Goal: Task Accomplishment & Management: Use online tool/utility

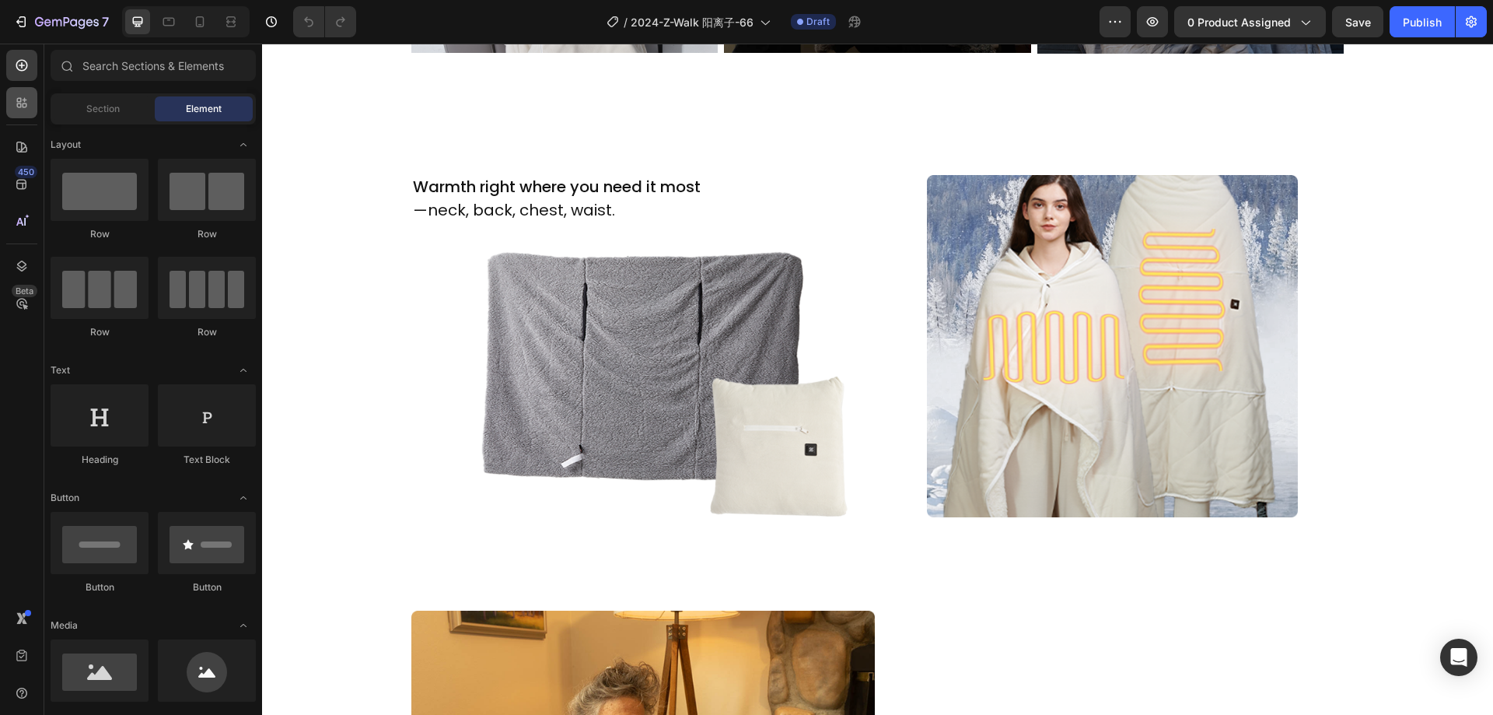
scroll to position [1322, 0]
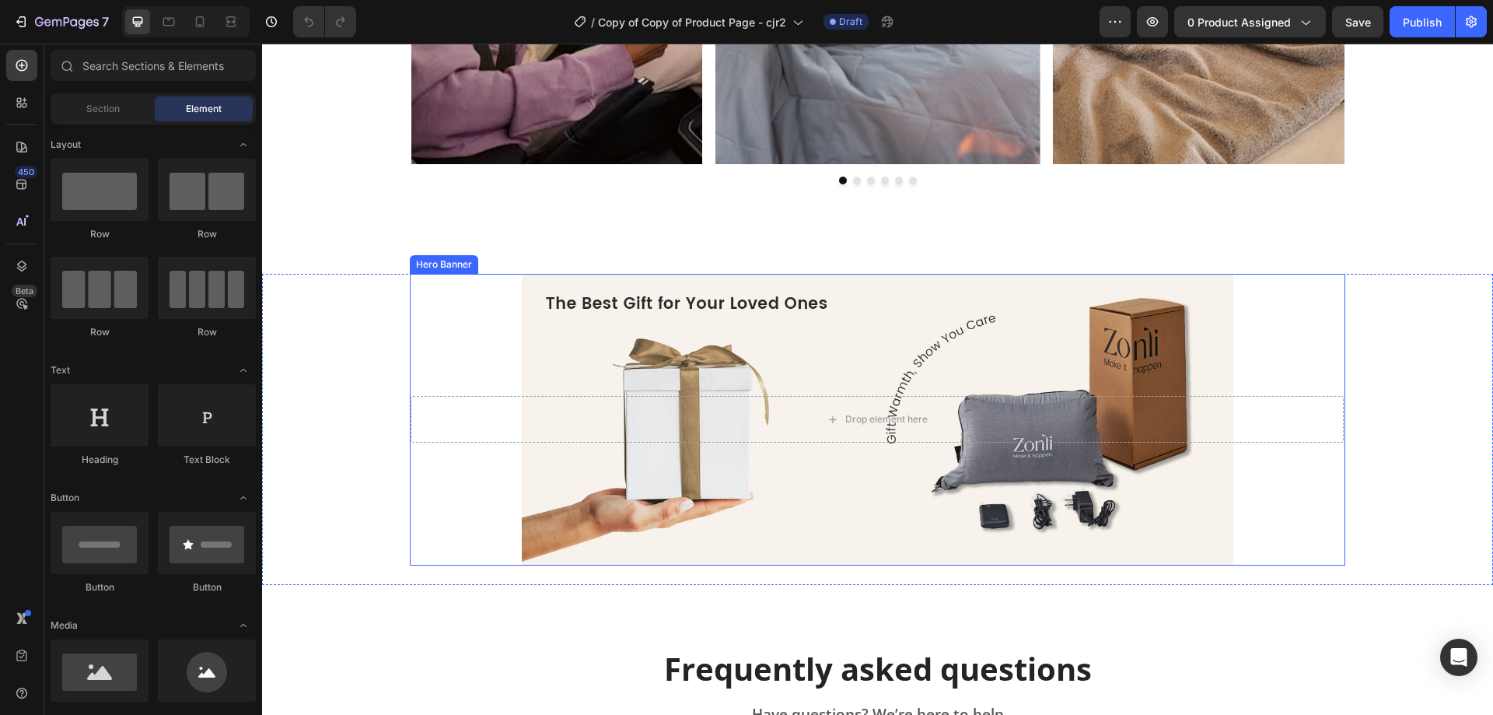
scroll to position [3577, 0]
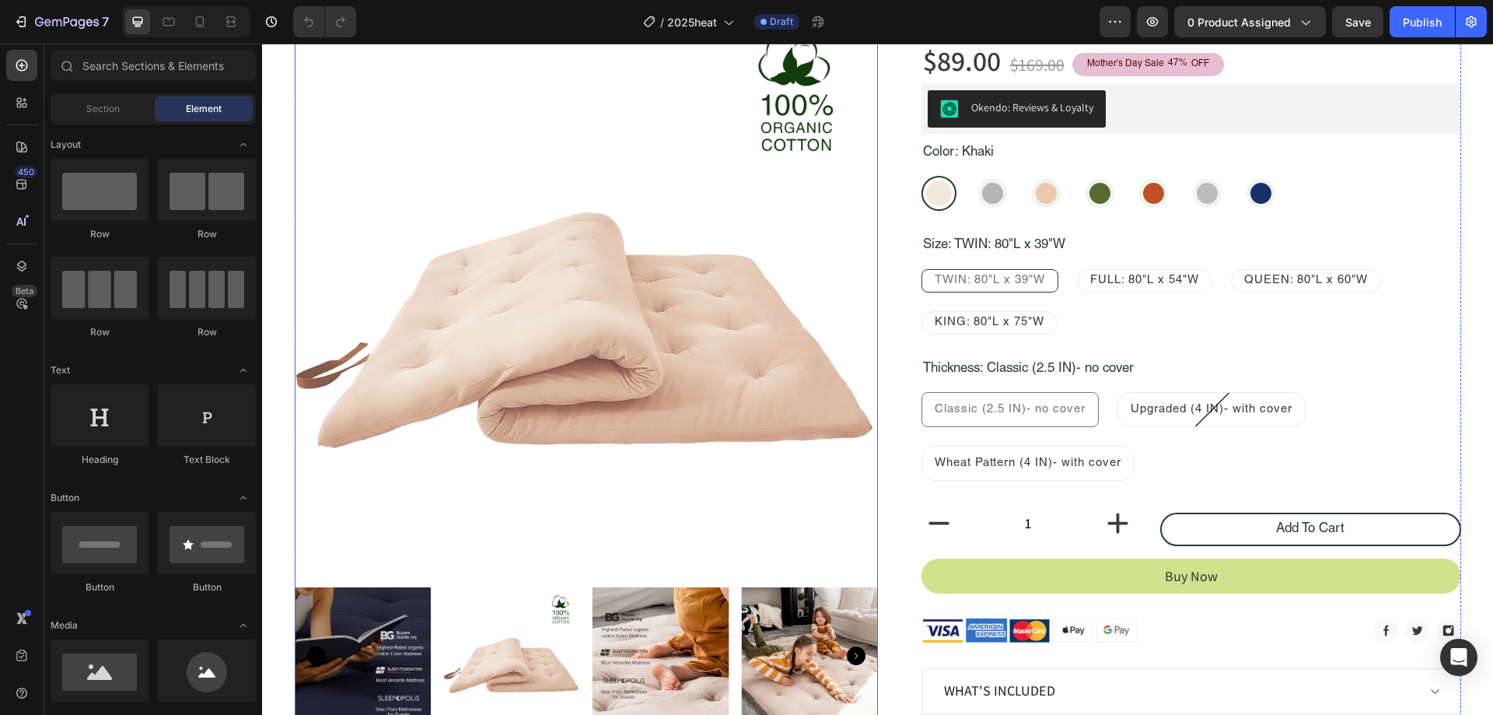
scroll to position [156, 0]
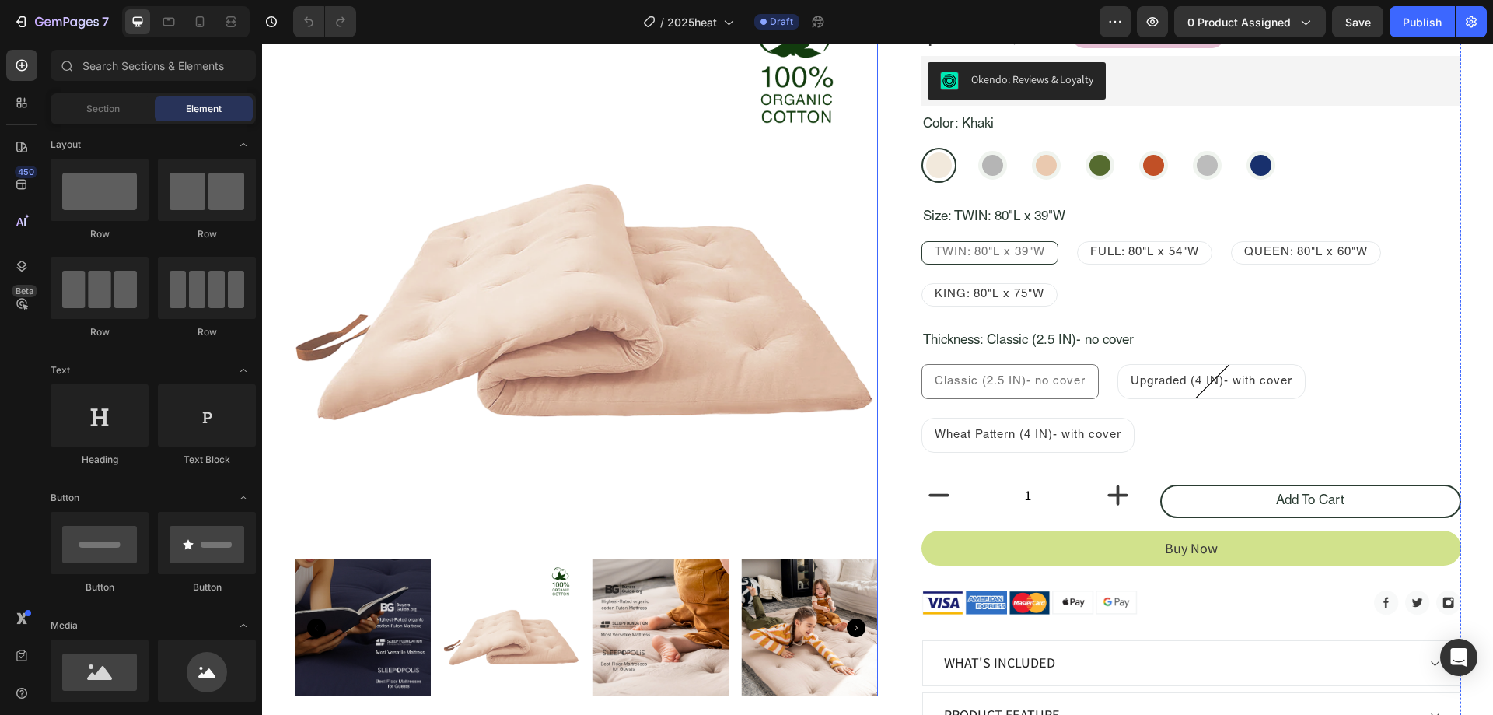
click at [651, 344] on img at bounding box center [586, 261] width 583 height 583
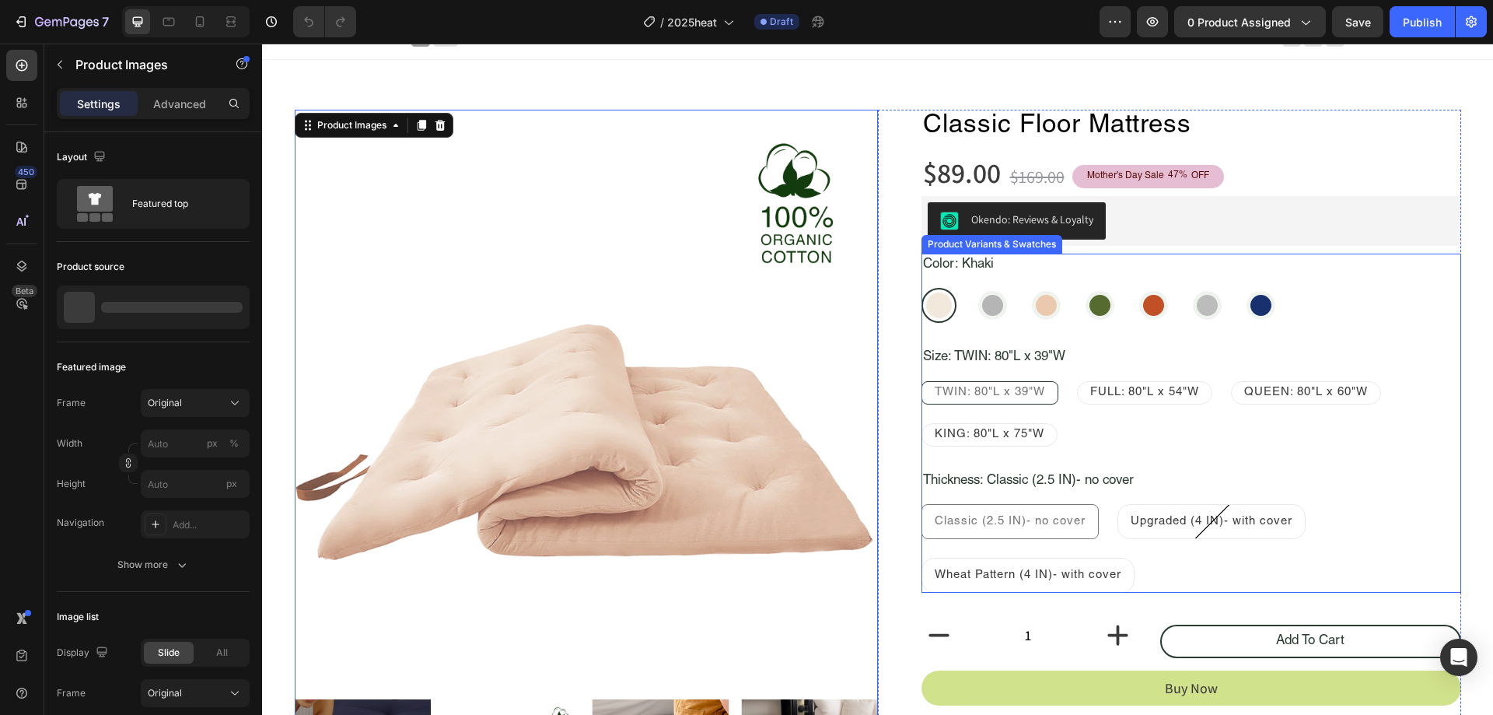
scroll to position [0, 0]
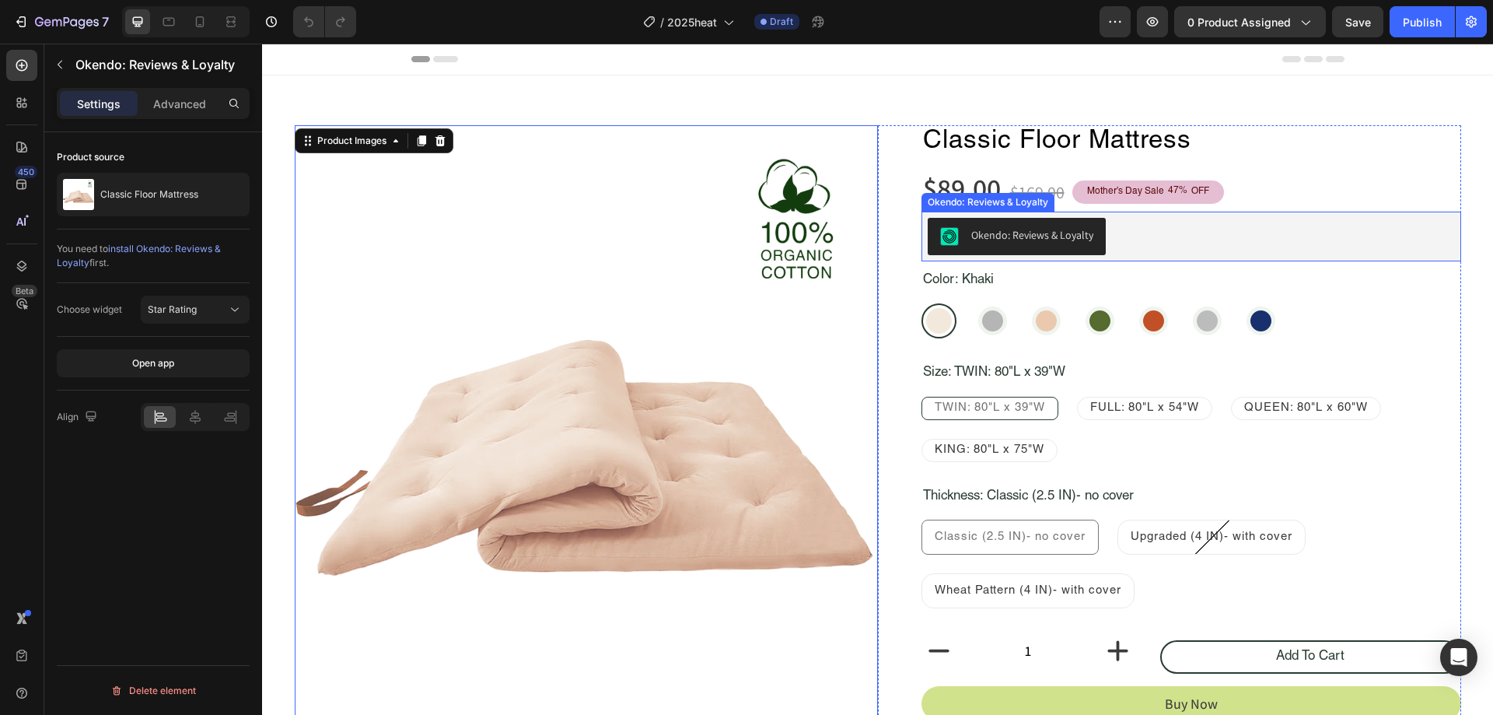
click at [1148, 241] on div "Okendo: Reviews & Loyalty" at bounding box center [1191, 236] width 527 height 37
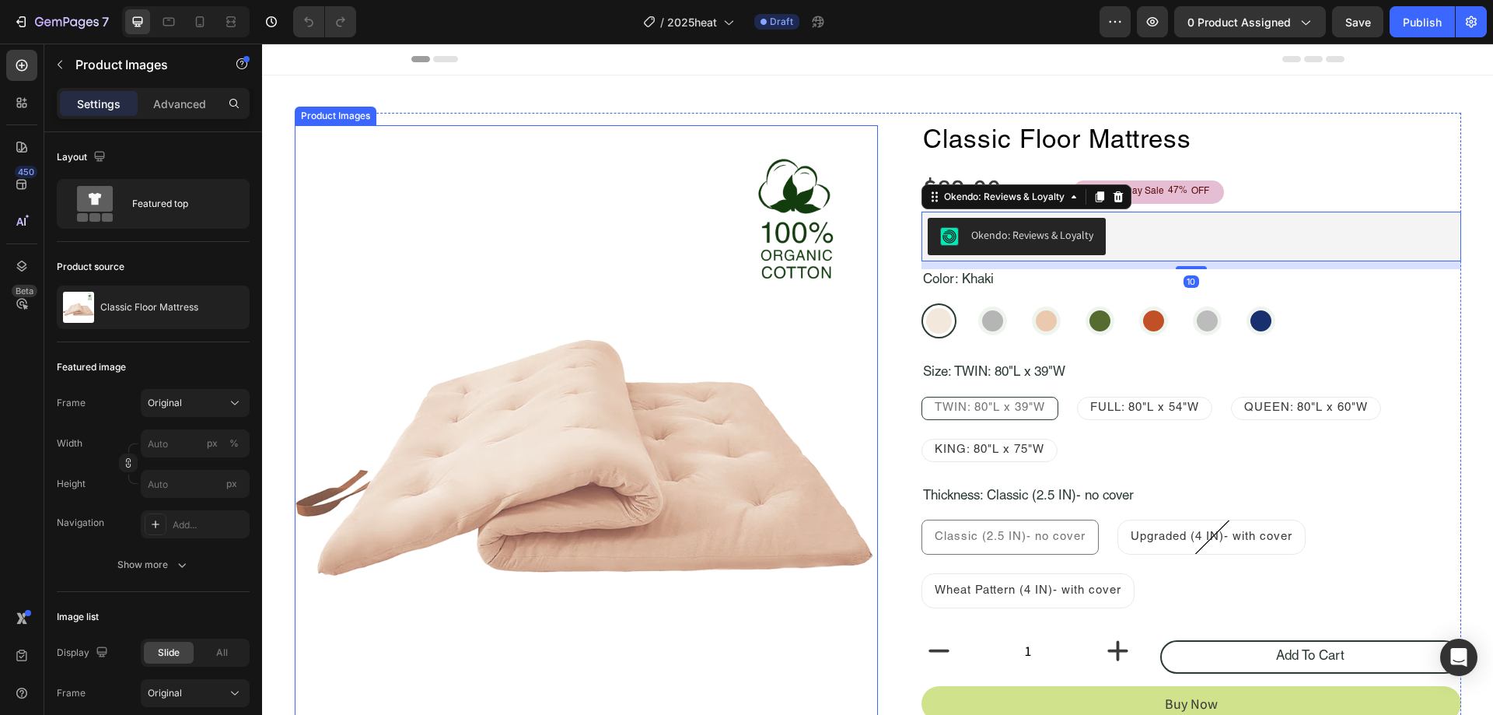
click at [666, 300] on img at bounding box center [586, 416] width 583 height 583
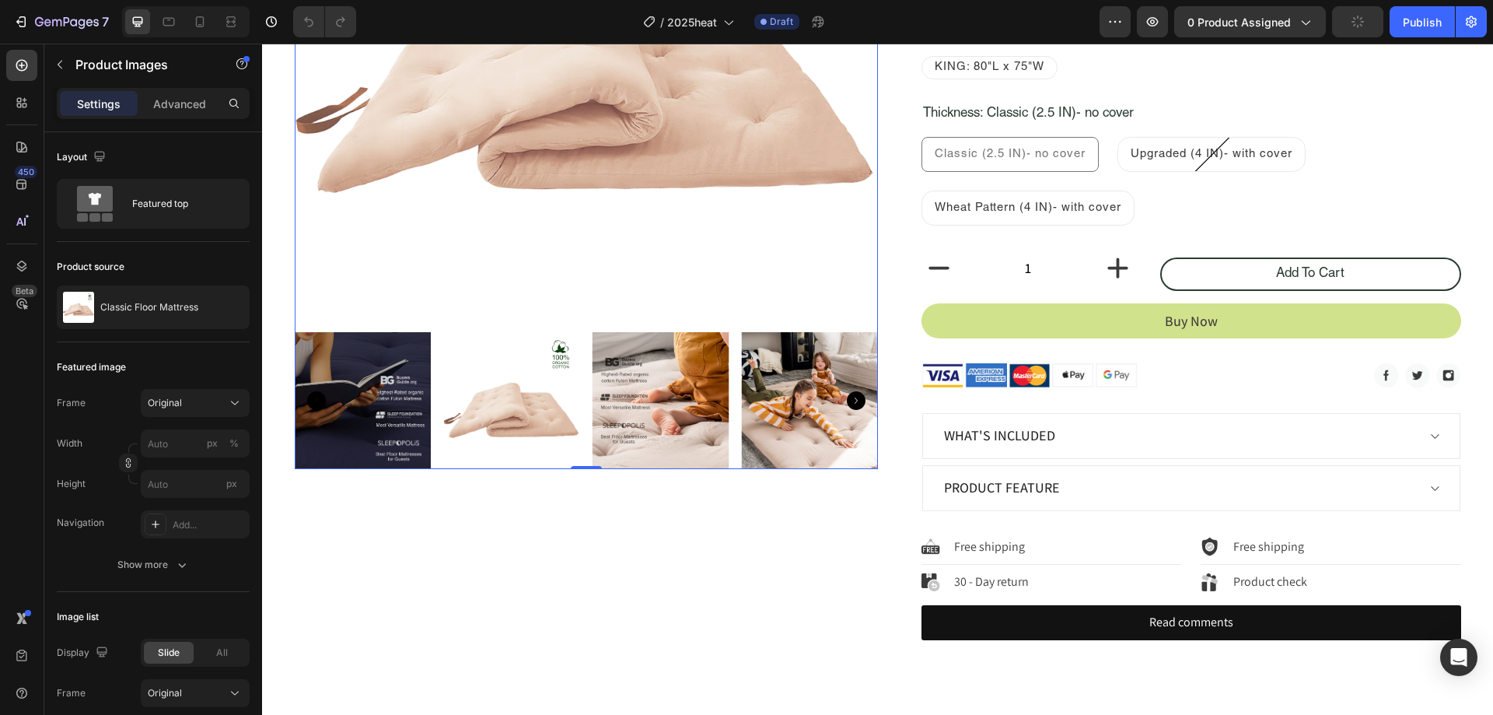
scroll to position [233, 0]
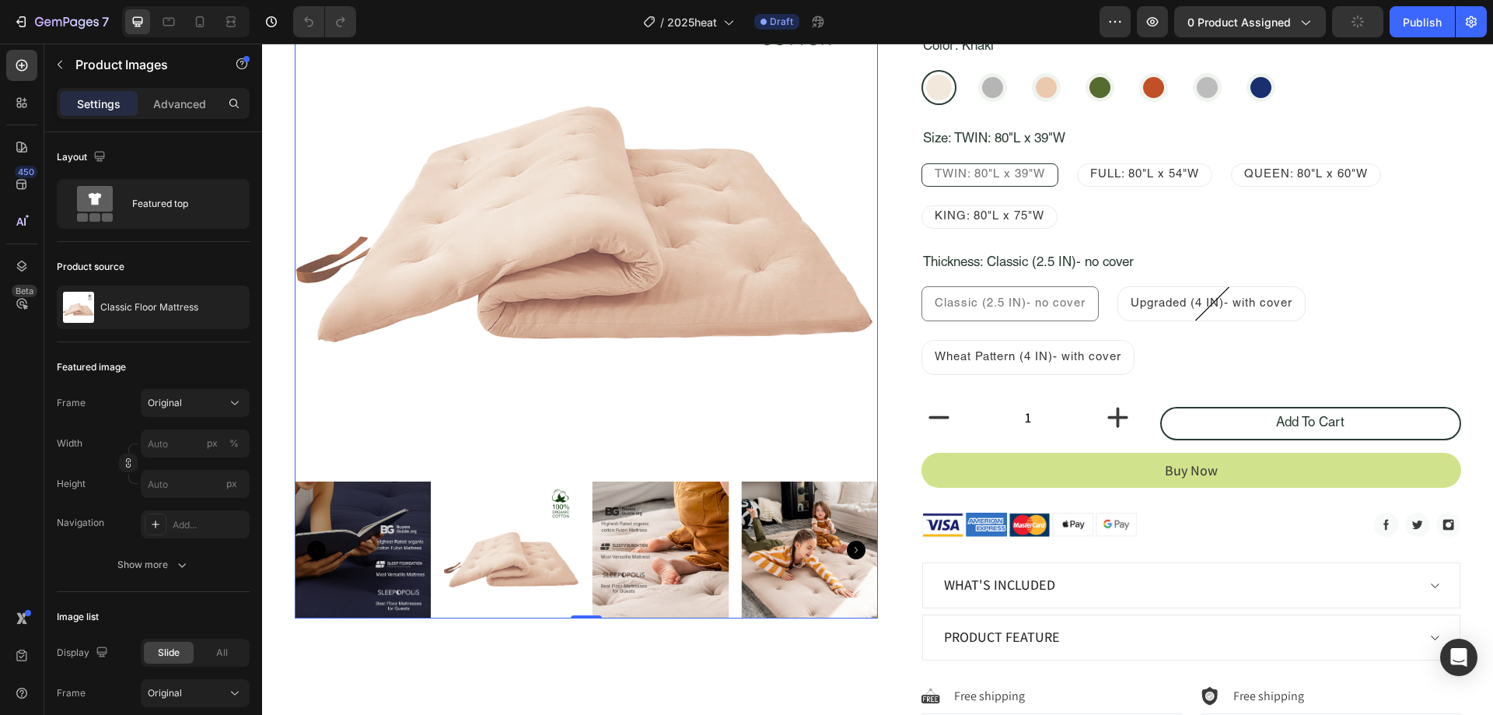
click at [661, 307] on img at bounding box center [586, 183] width 583 height 583
click at [135, 321] on div "Classic Floor Mattress" at bounding box center [153, 307] width 193 height 44
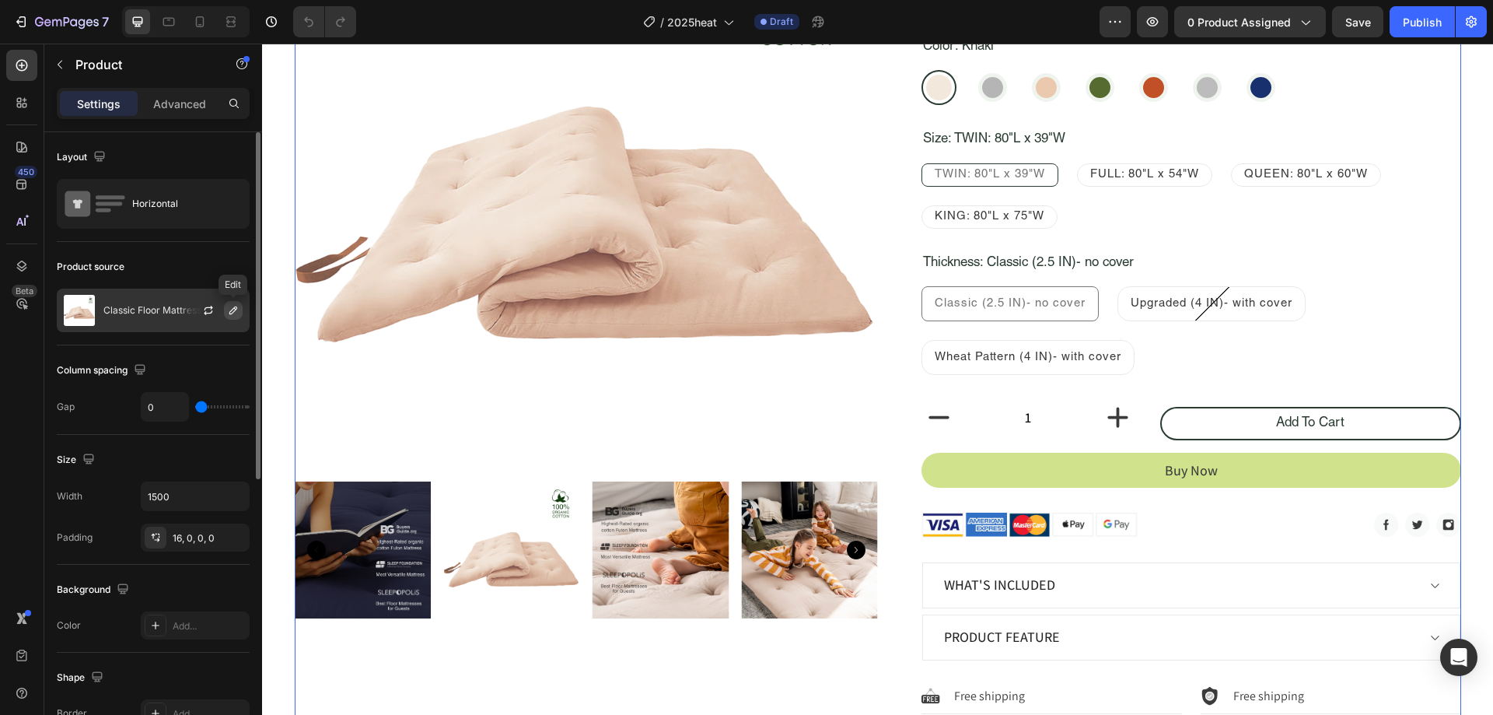
click at [227, 312] on icon "button" at bounding box center [233, 310] width 12 height 12
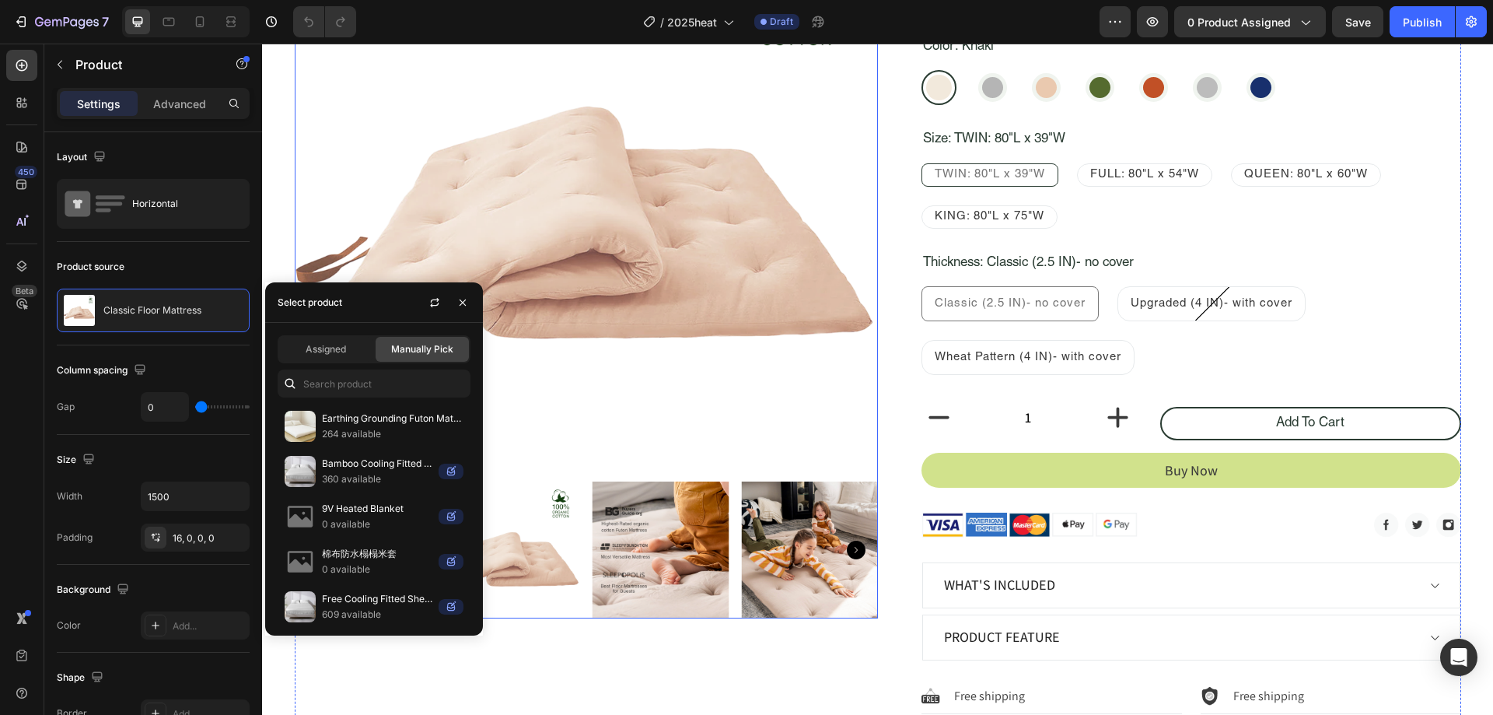
click at [729, 323] on img at bounding box center [586, 183] width 583 height 583
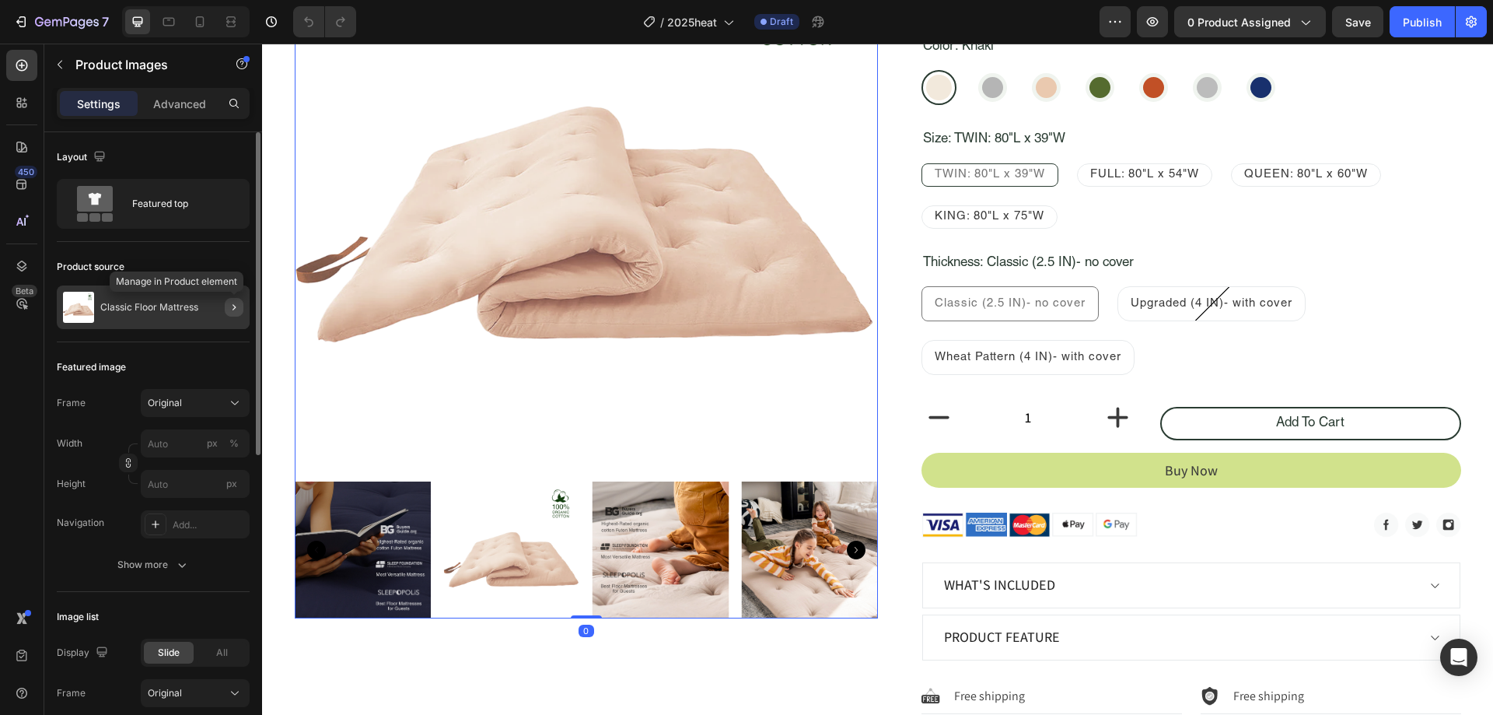
click at [236, 309] on icon "button" at bounding box center [234, 307] width 12 height 12
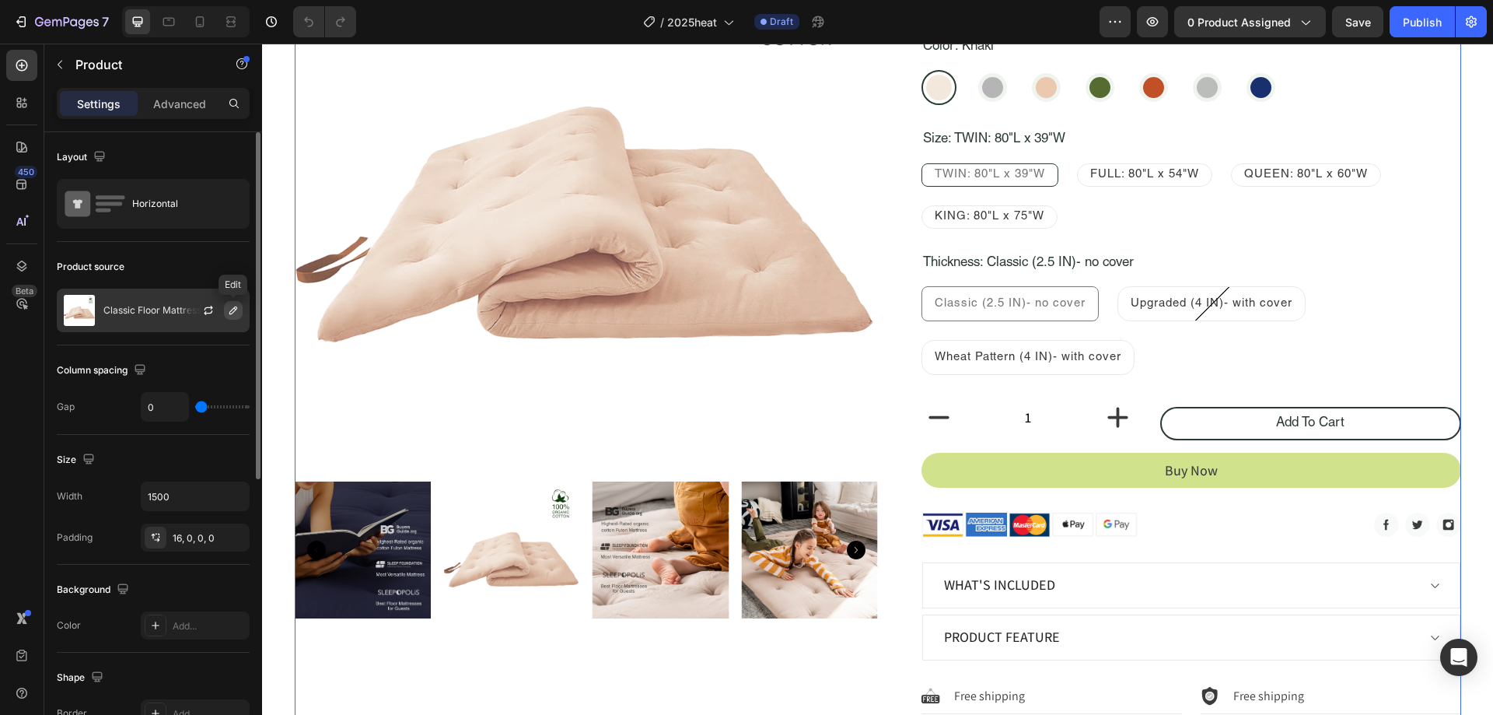
click at [226, 312] on button "button" at bounding box center [233, 310] width 19 height 19
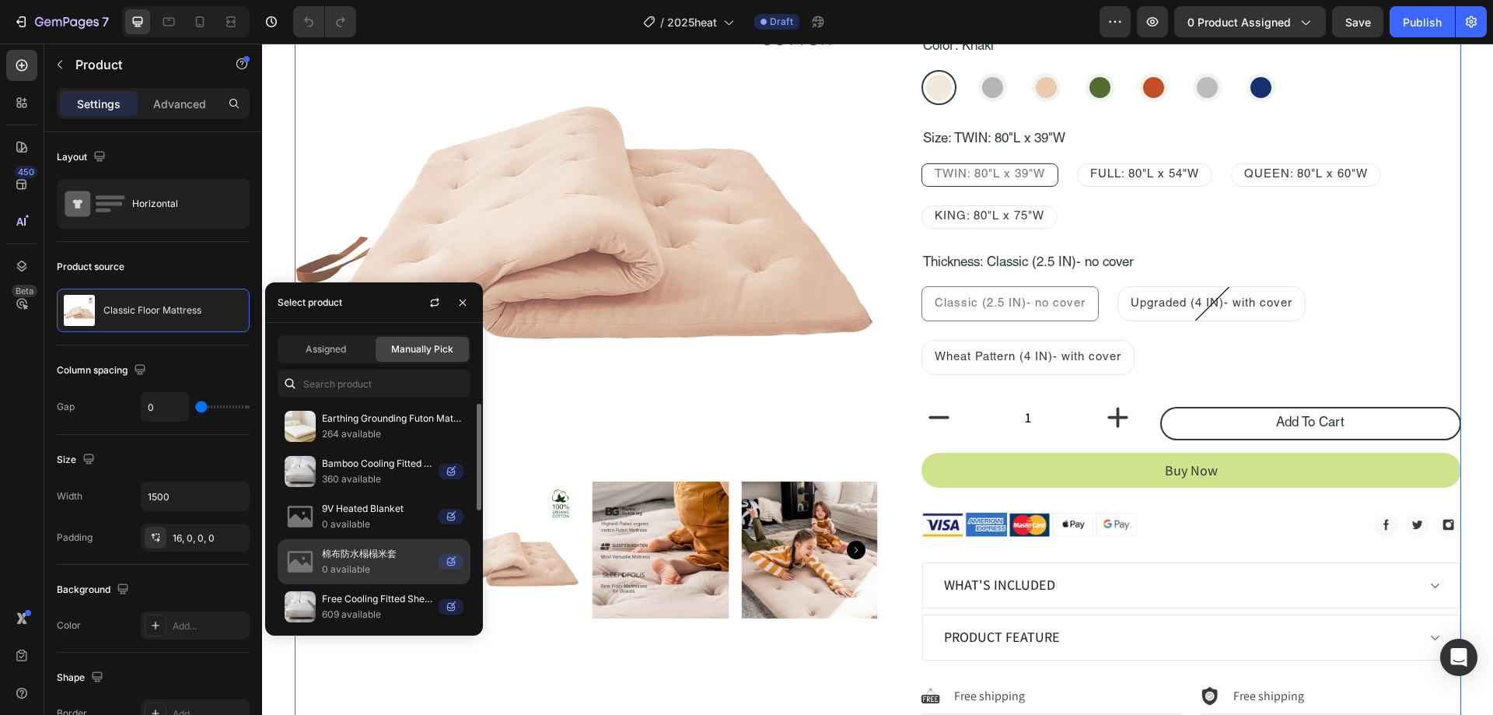
scroll to position [260, 0]
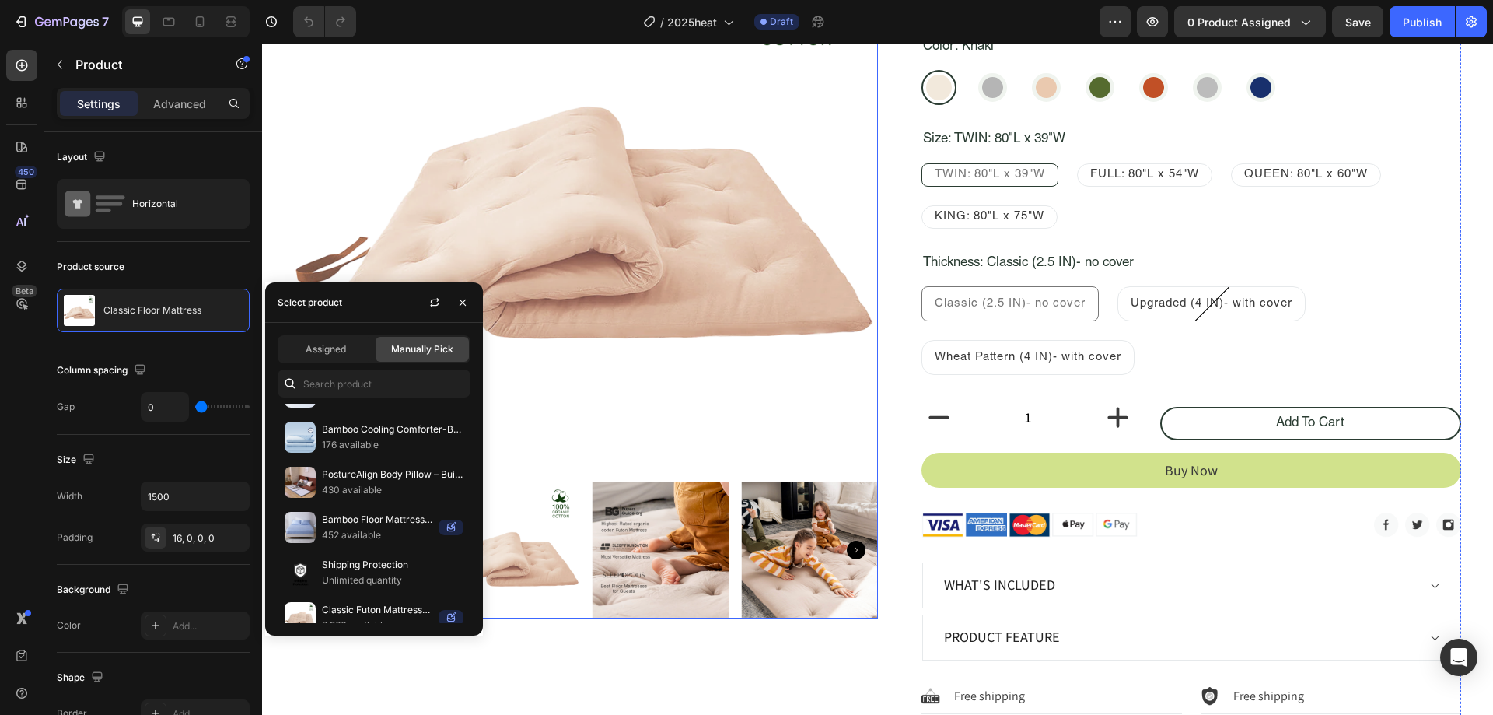
click at [604, 360] on img at bounding box center [586, 183] width 583 height 583
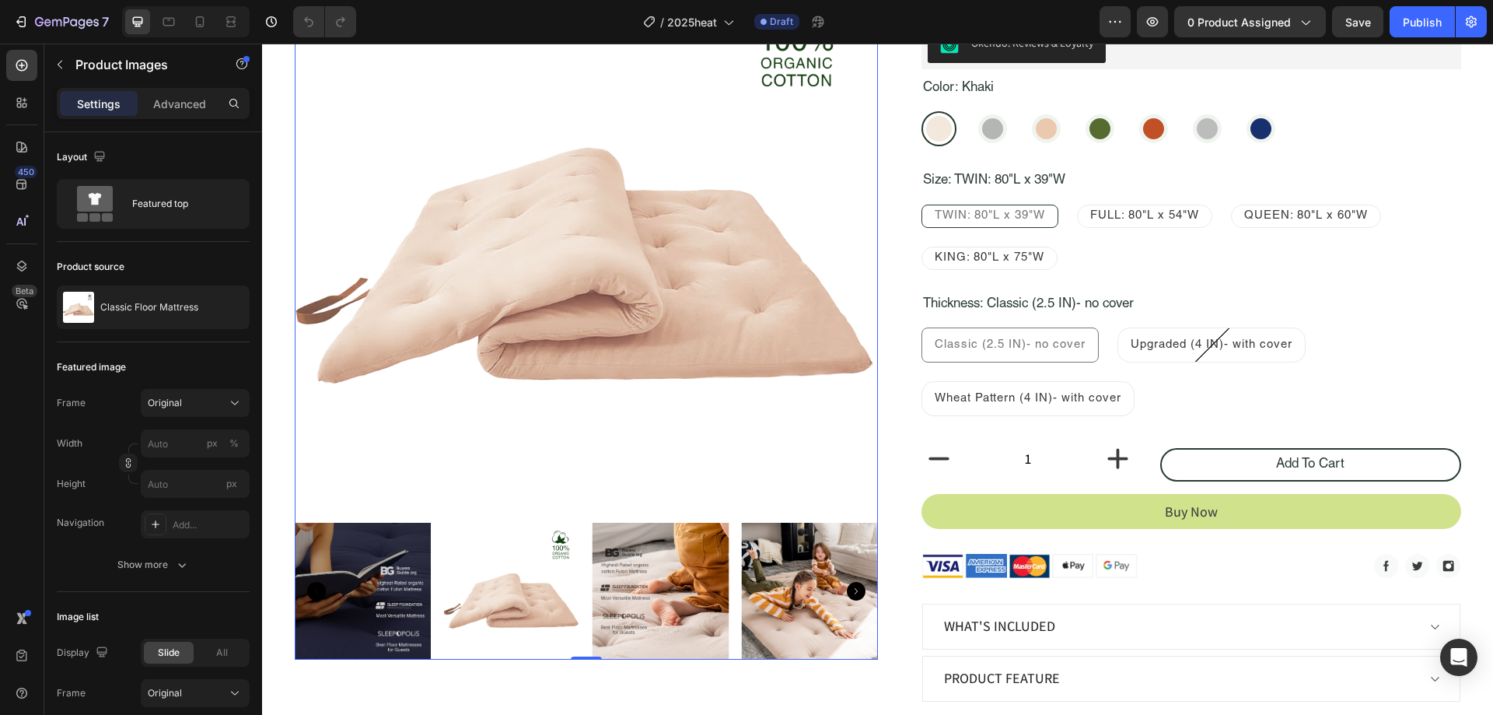
scroll to position [156, 0]
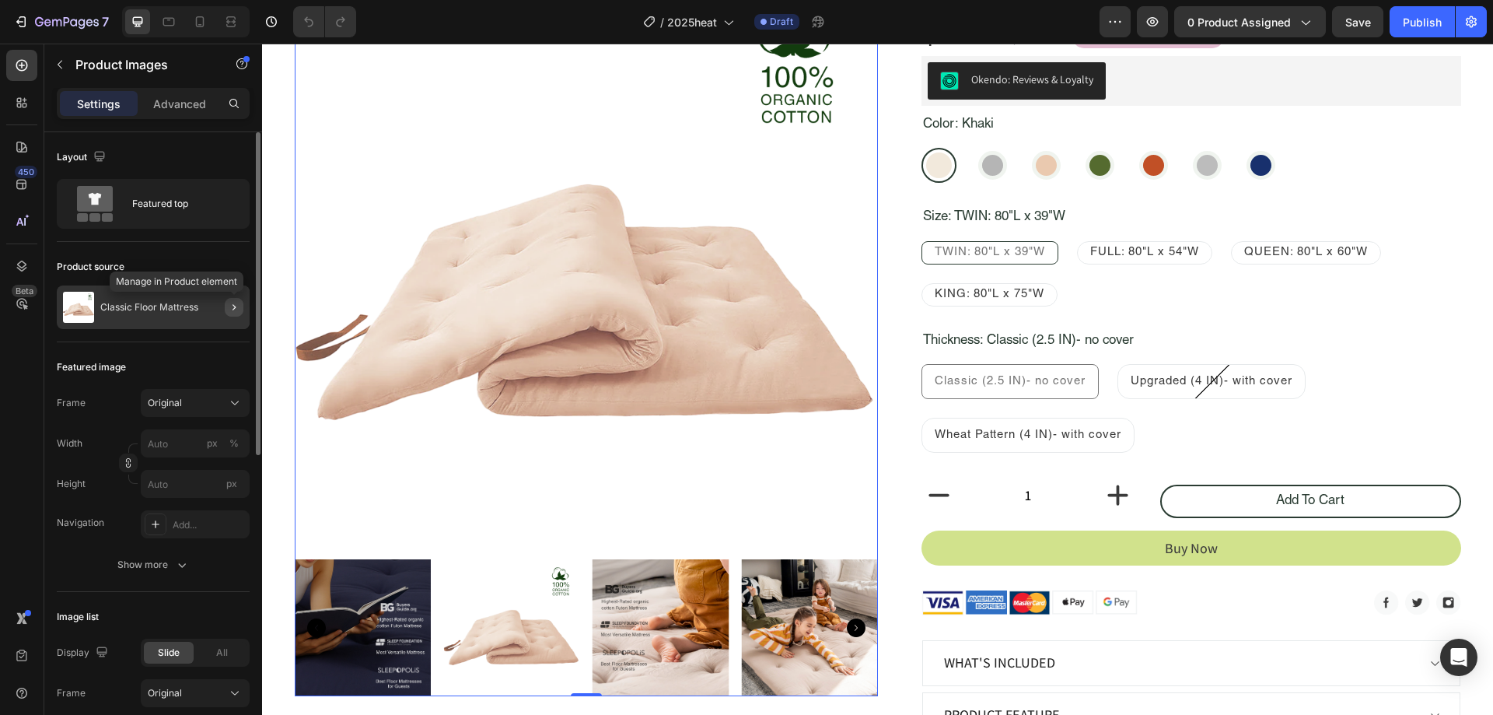
click at [237, 313] on icon "button" at bounding box center [234, 307] width 12 height 12
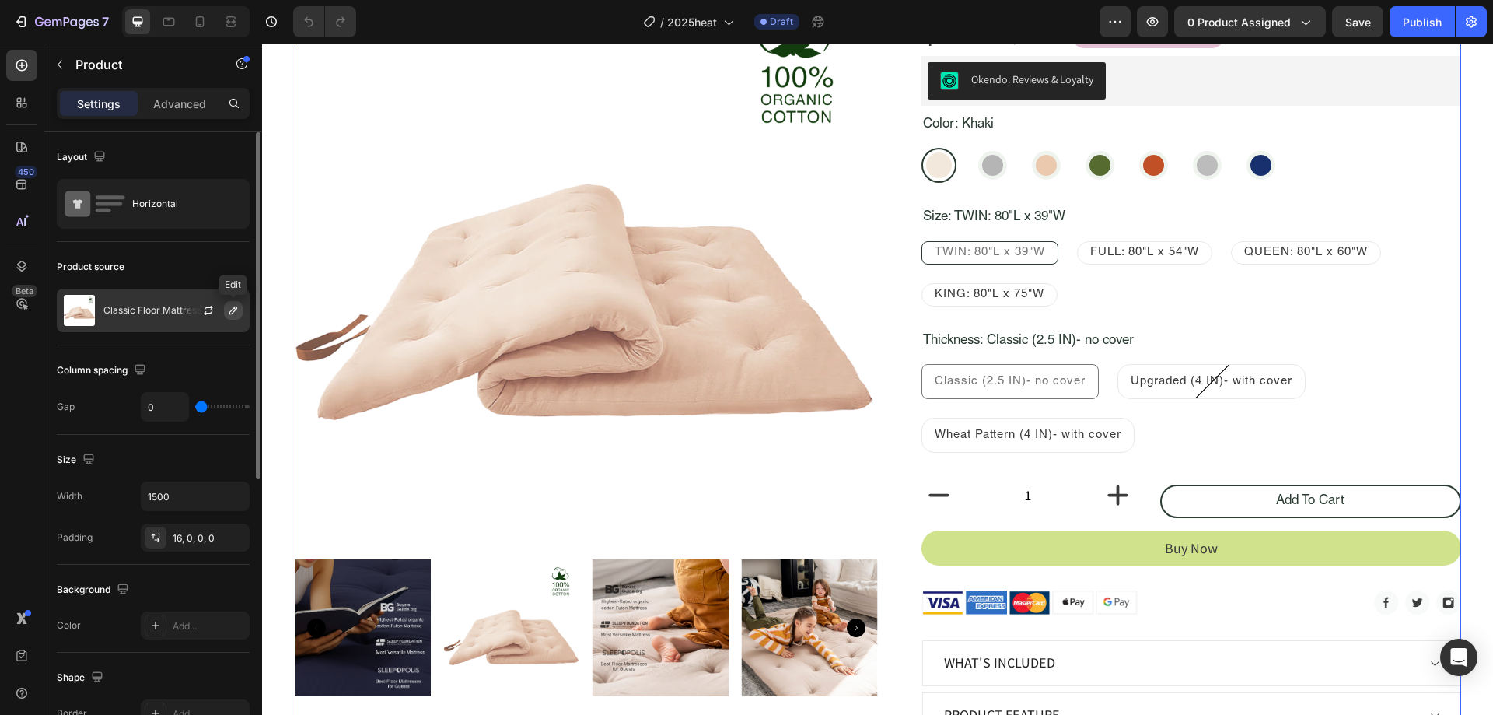
click at [231, 311] on icon "button" at bounding box center [233, 310] width 8 height 8
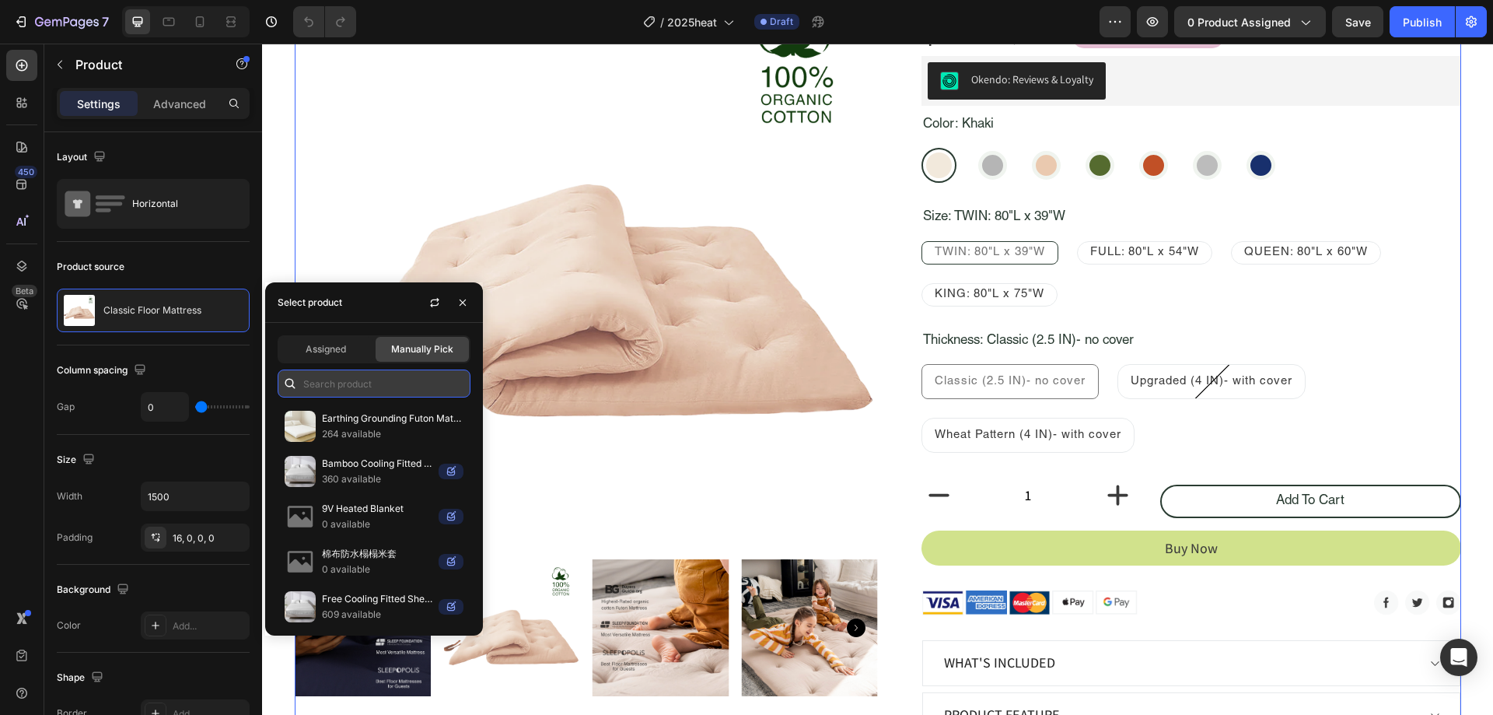
click at [355, 378] on input "text" at bounding box center [374, 383] width 193 height 28
type input "s"
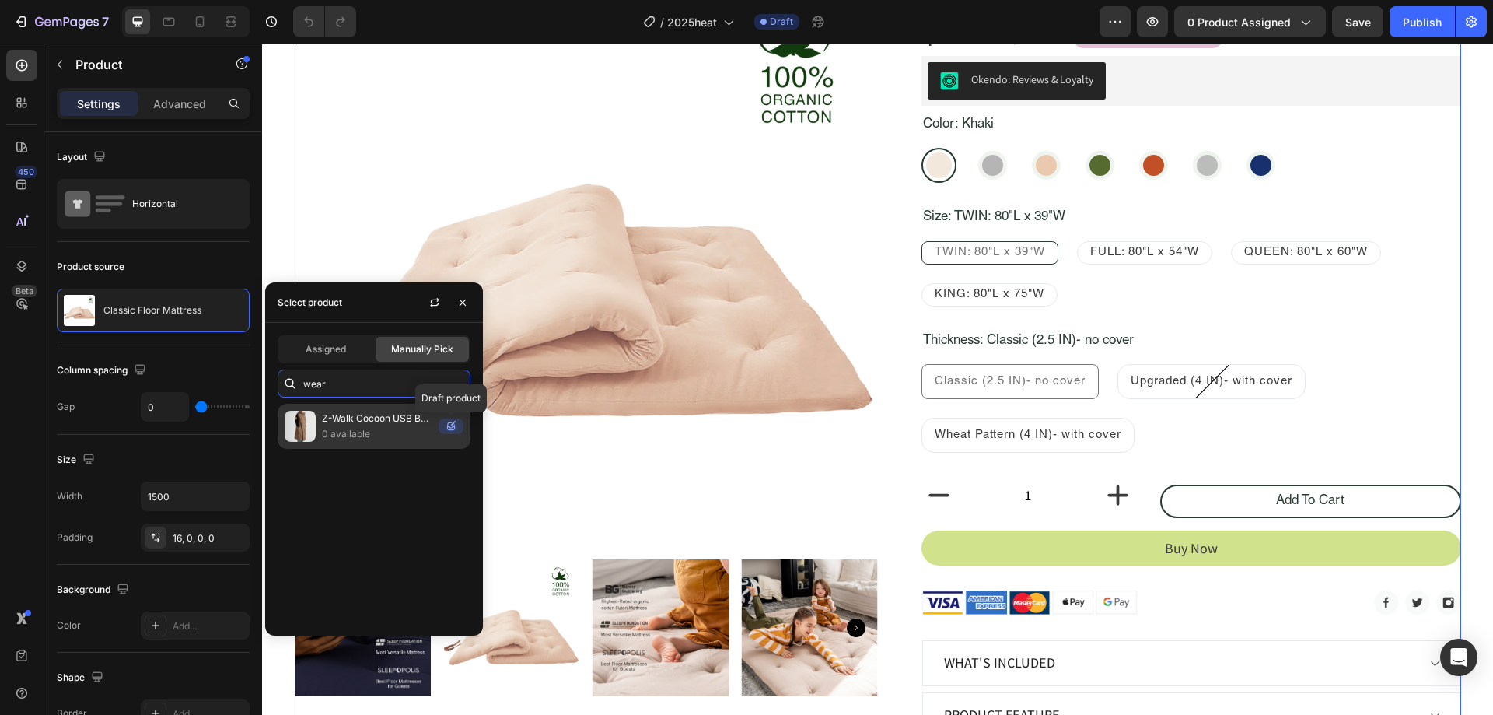
type input "wear"
click at [452, 428] on icon at bounding box center [451, 426] width 25 height 16
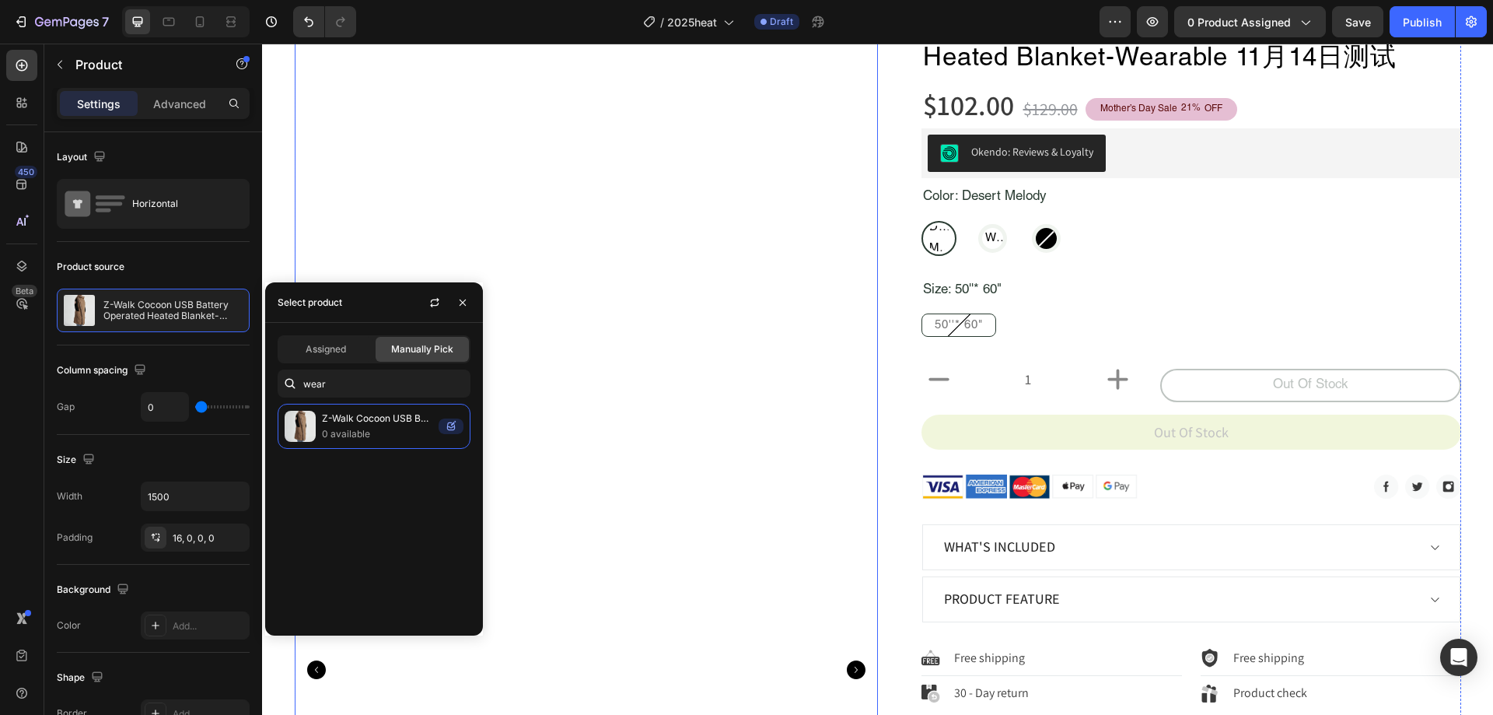
scroll to position [78, 0]
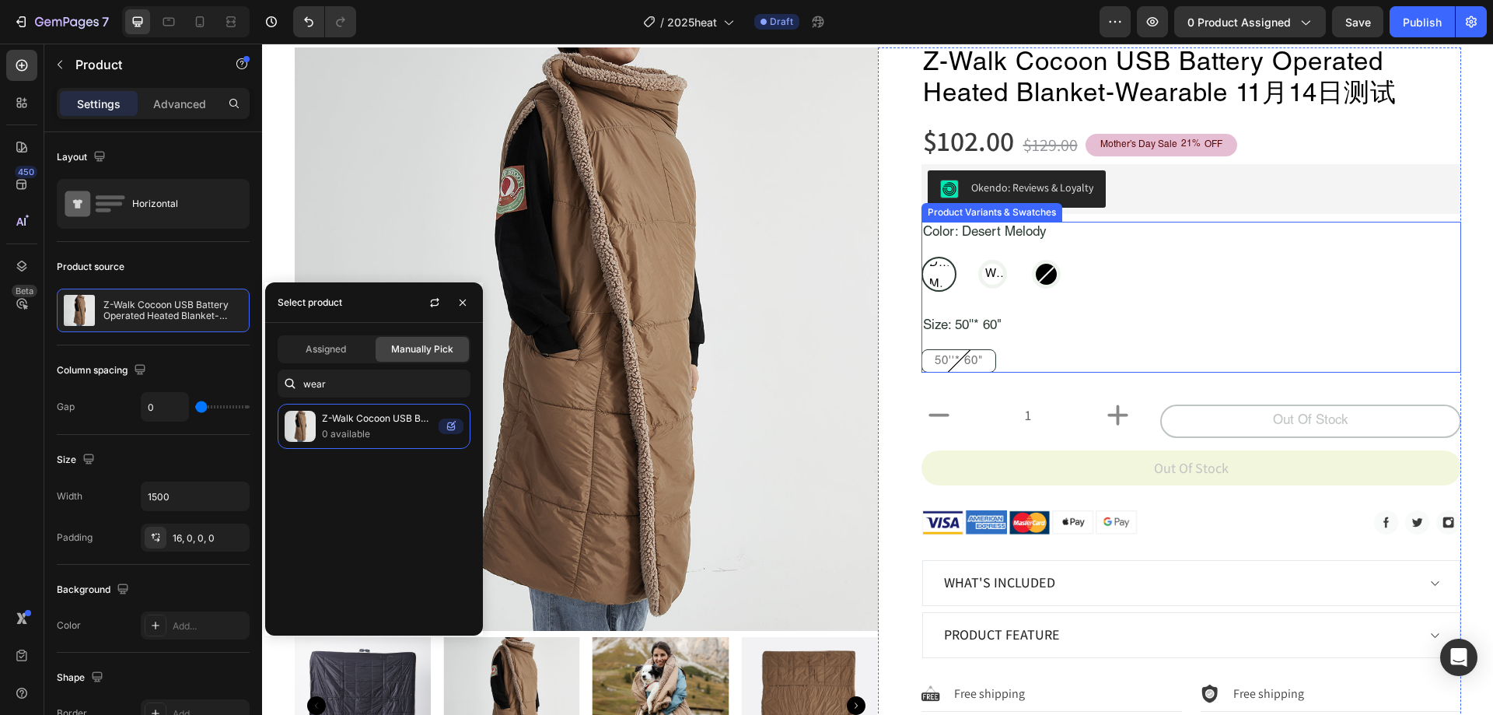
click at [1133, 294] on div "Color: Desert Melody Desert Melody Desert Melody Desert Melody Stone Wall Gra S…" at bounding box center [1191, 297] width 540 height 151
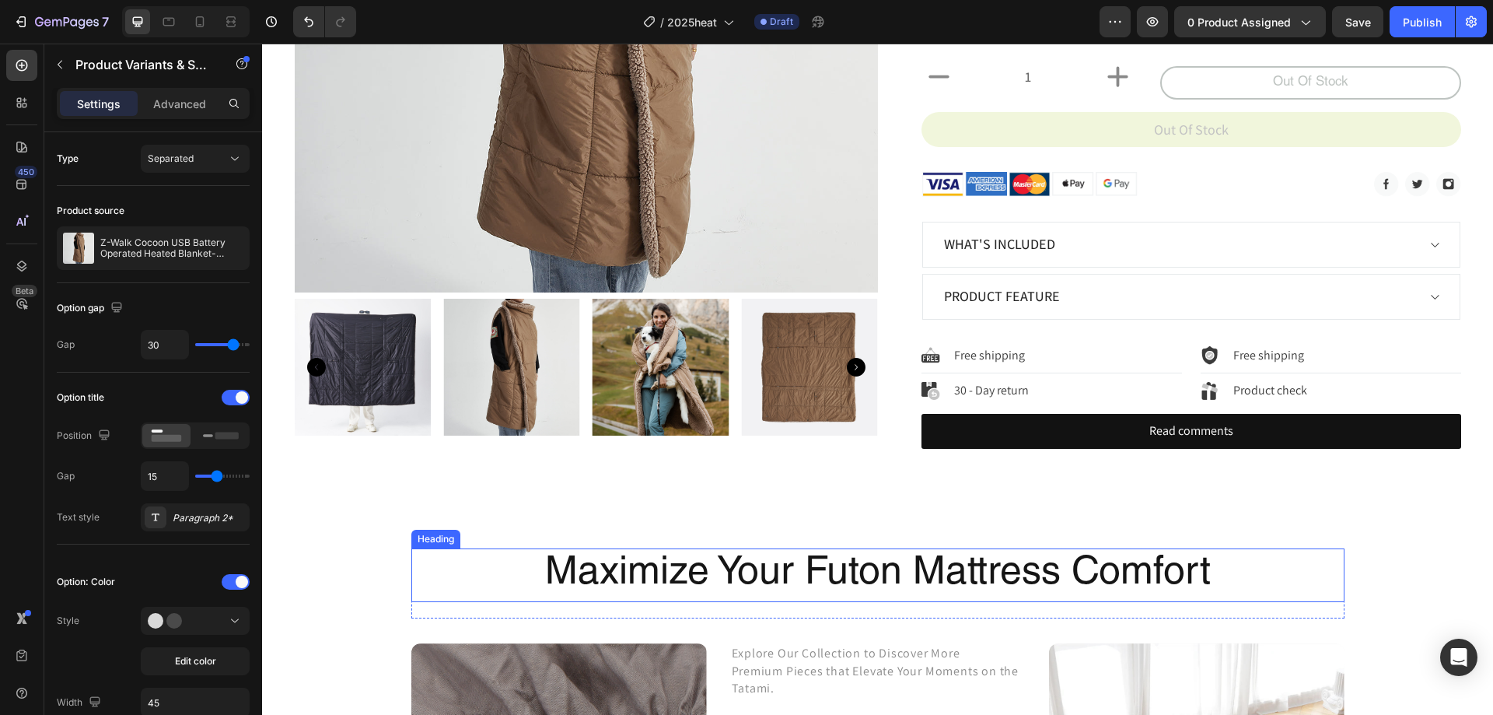
scroll to position [389, 0]
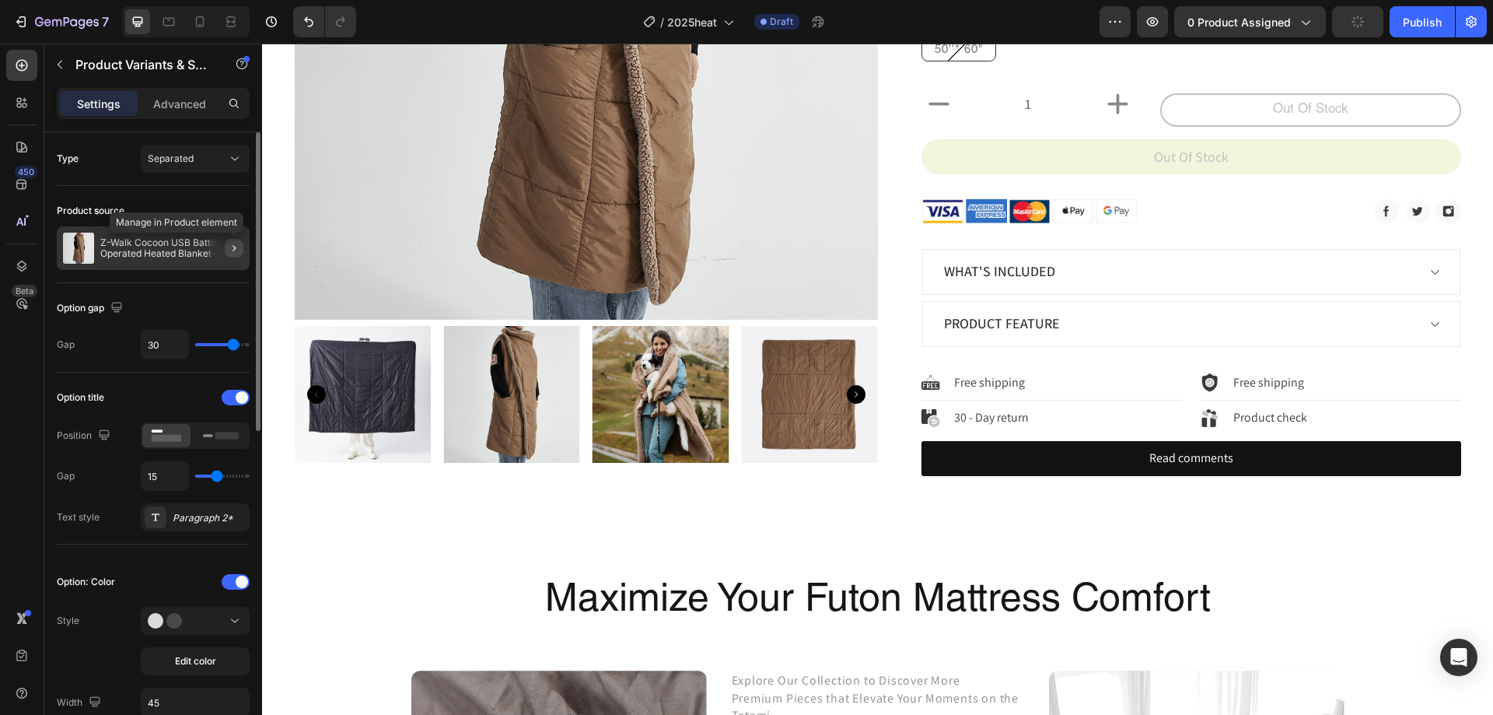
click at [225, 248] on button "button" at bounding box center [234, 248] width 19 height 19
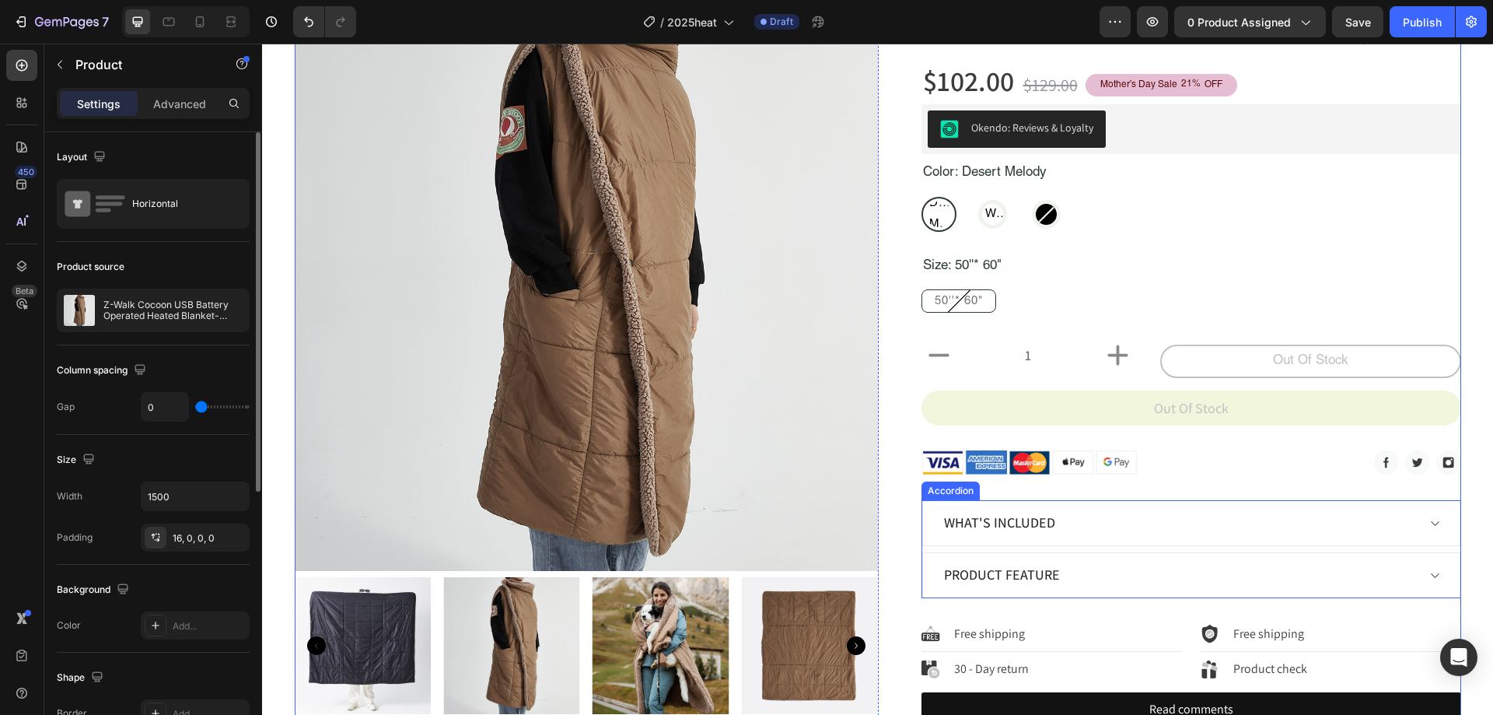
scroll to position [0, 0]
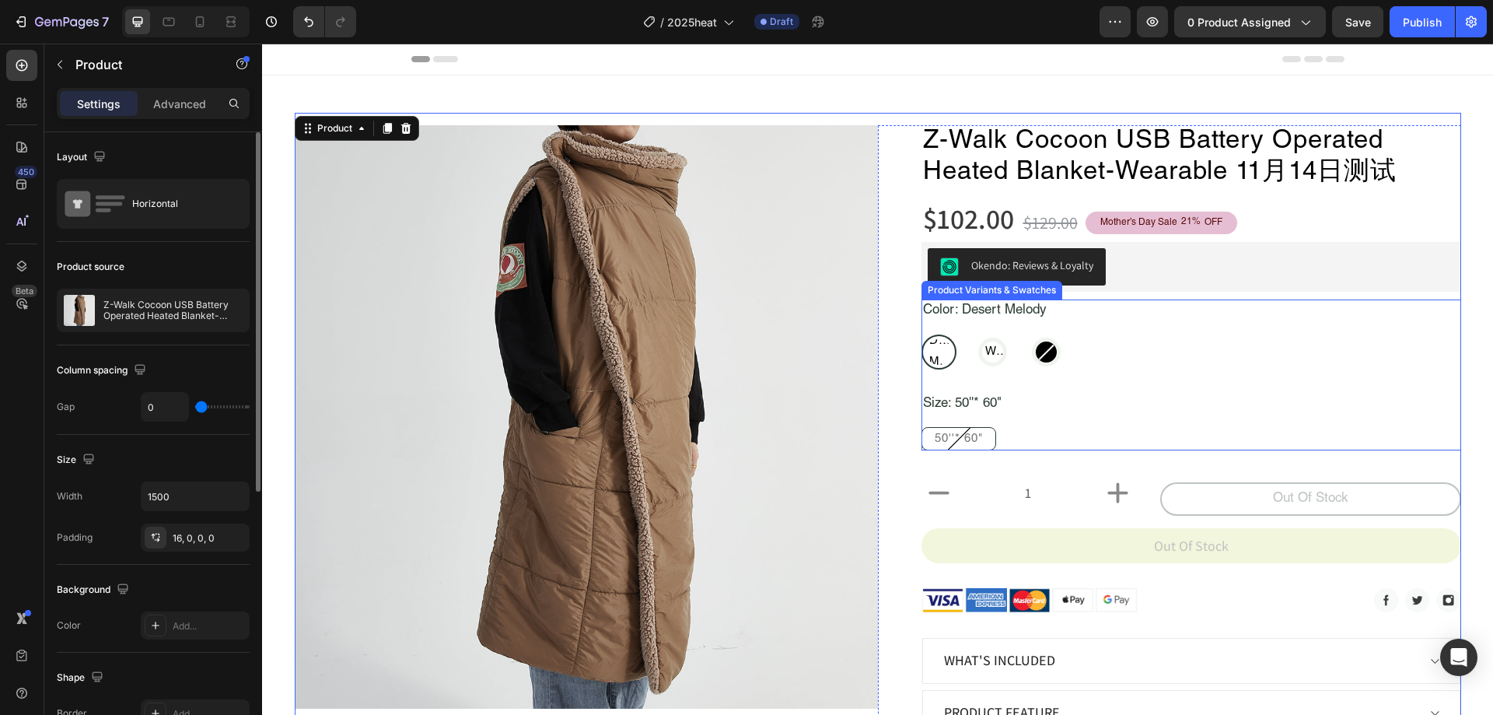
click at [1115, 339] on div "Desert Melody Desert Melody Desert Melody Stone Wall Gra Stone Wall Gra Stone W…" at bounding box center [1191, 351] width 540 height 35
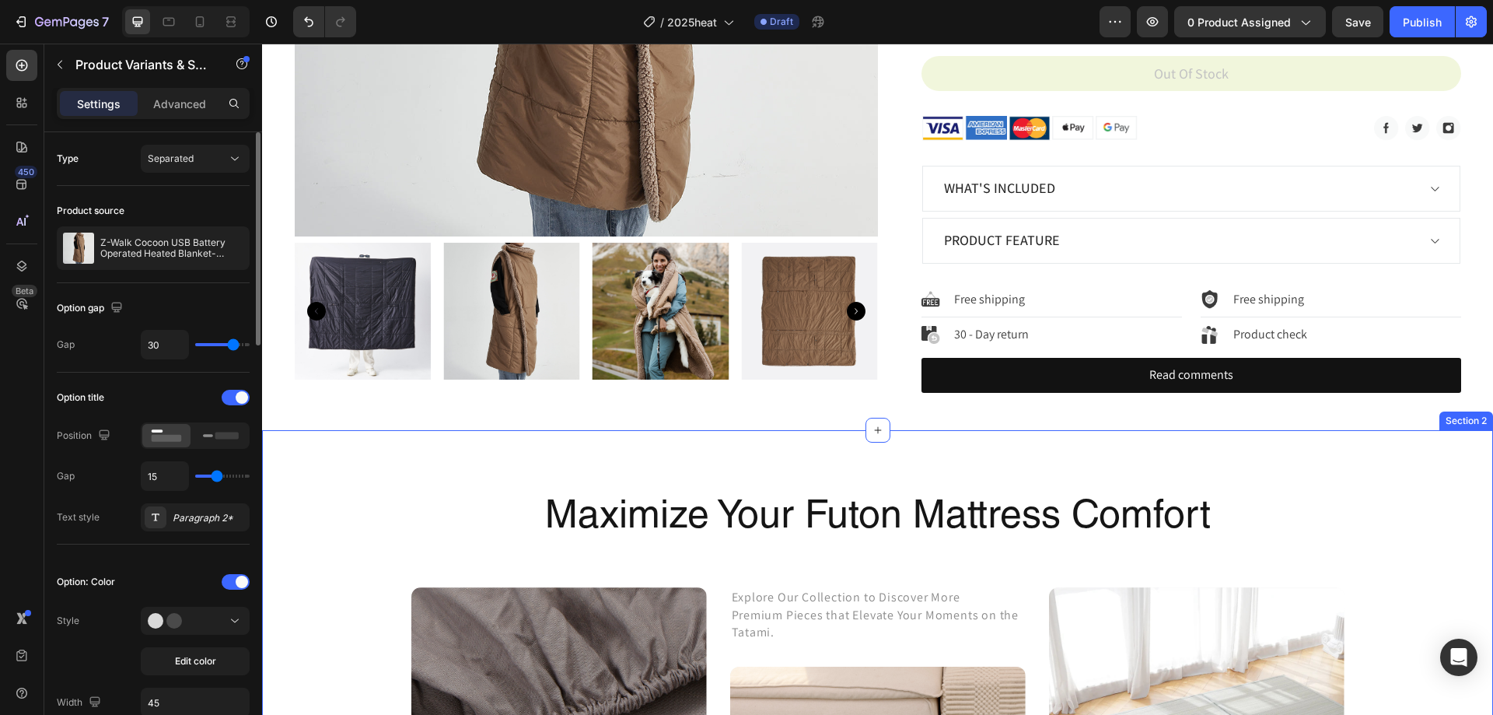
scroll to position [778, 0]
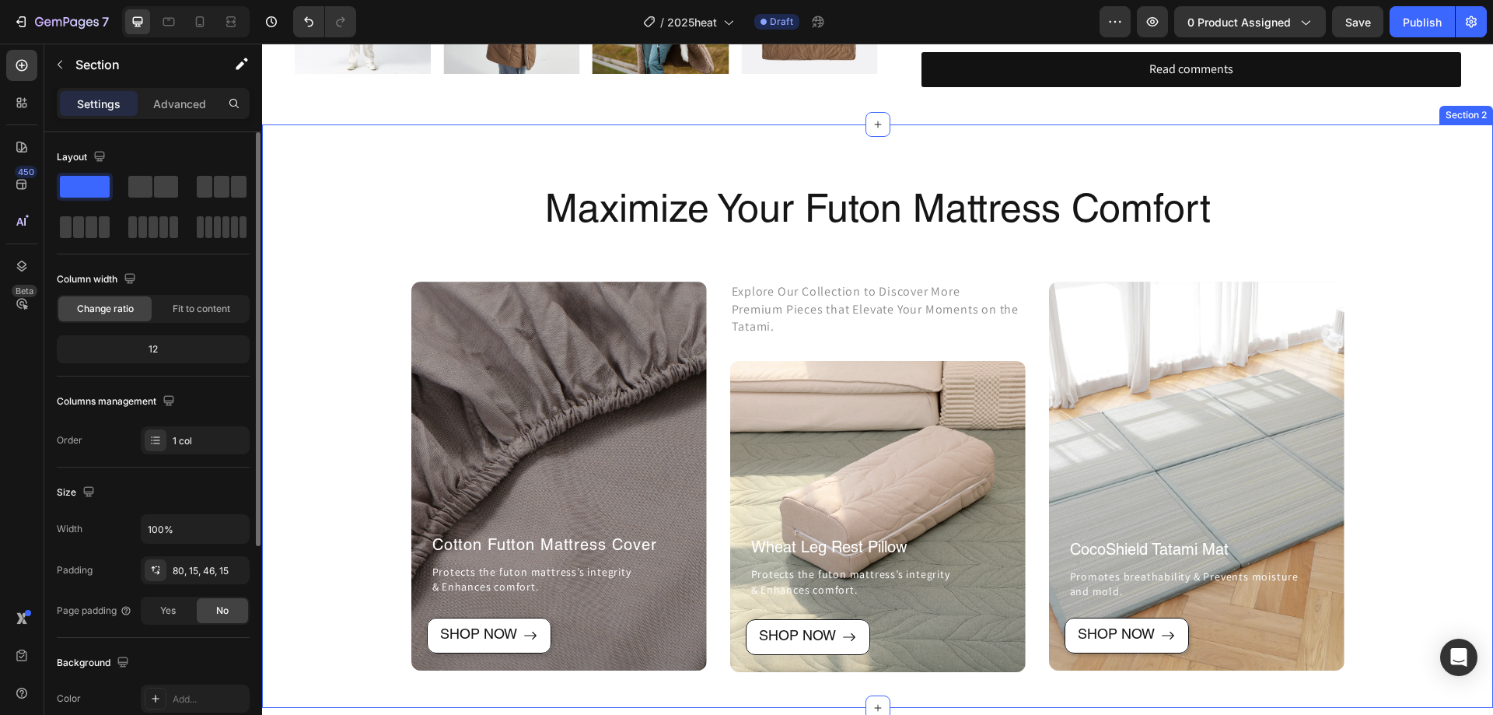
click at [1422, 267] on div "Maximize Your Futon Mattress Comfort Heading Row After a long time of molding a…" at bounding box center [878, 429] width 1208 height 485
